Goal: Use online tool/utility: Utilize a website feature to perform a specific function

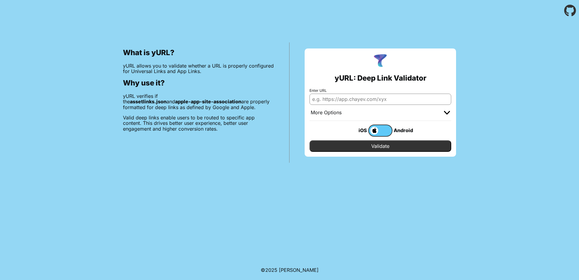
click at [345, 102] on input "Enter URL" at bounding box center [381, 99] width 142 height 11
paste input "[URL][DOMAIN_NAME]"
type input "[URL][DOMAIN_NAME]"
click at [310, 140] on input "Validate" at bounding box center [381, 146] width 142 height 12
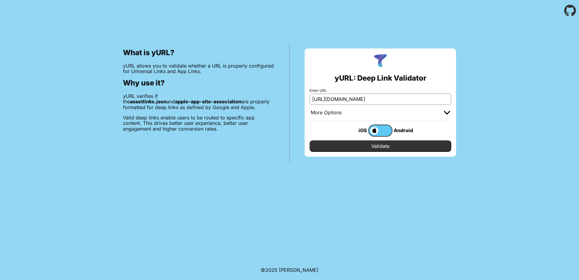
scroll to position [0, 0]
click at [367, 144] on input "Validate" at bounding box center [381, 146] width 142 height 12
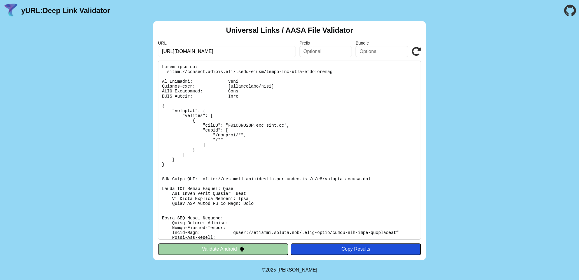
click at [354, 249] on div "Copy Results" at bounding box center [356, 248] width 124 height 5
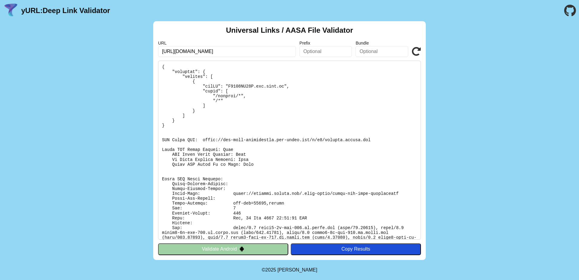
scroll to position [43, 0]
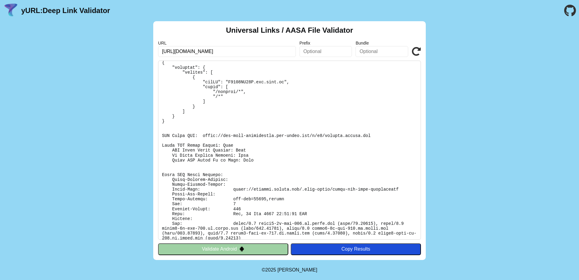
click at [243, 247] on img at bounding box center [241, 248] width 5 height 5
click at [223, 250] on button "Validate Android" at bounding box center [223, 249] width 130 height 12
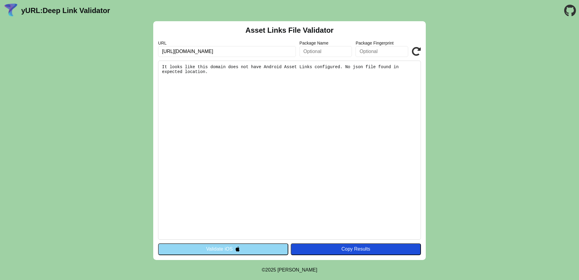
click at [223, 249] on button "Validate iOS" at bounding box center [223, 249] width 130 height 12
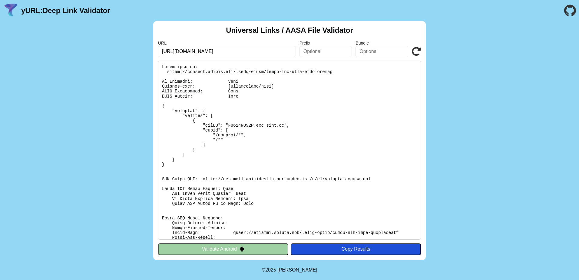
click at [417, 49] on icon at bounding box center [416, 51] width 9 height 9
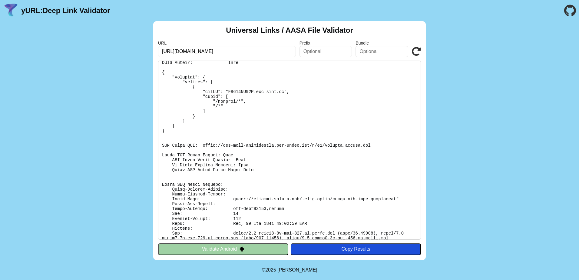
scroll to position [43, 0]
